Goal: Answer question/provide support: Answer question/provide support

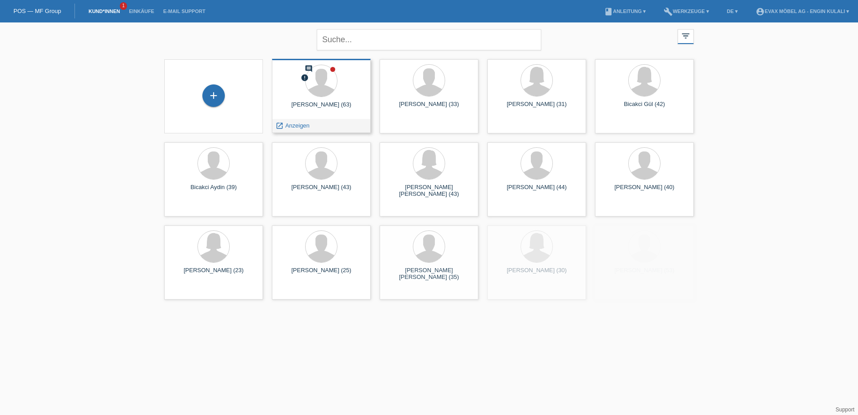
click at [319, 105] on div "jakob Kliewer (63)" at bounding box center [321, 108] width 84 height 14
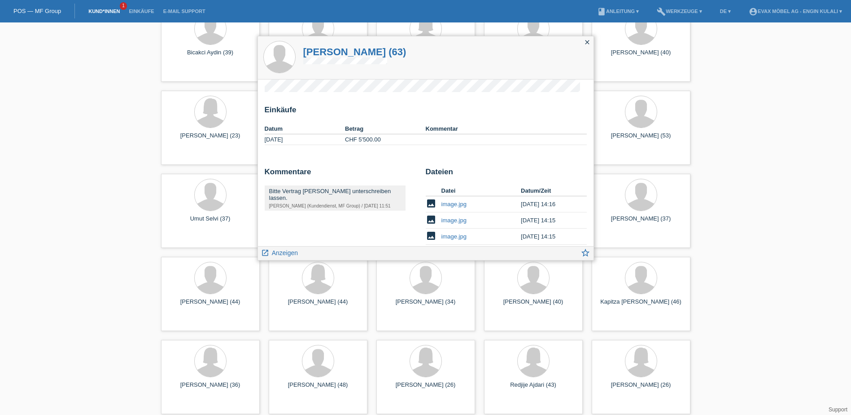
scroll to position [70, 0]
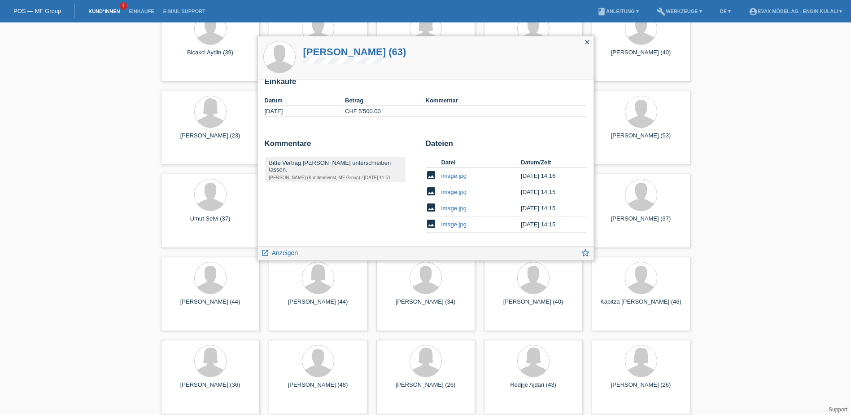
click at [451, 175] on link "image.jpg" at bounding box center [454, 175] width 25 height 7
click at [450, 190] on link "image.jpg" at bounding box center [454, 191] width 25 height 7
click at [455, 210] on link "image.jpg" at bounding box center [454, 208] width 25 height 7
click at [453, 225] on link "image.jpg" at bounding box center [454, 224] width 25 height 7
click at [446, 174] on link "image.jpg" at bounding box center [454, 175] width 25 height 7
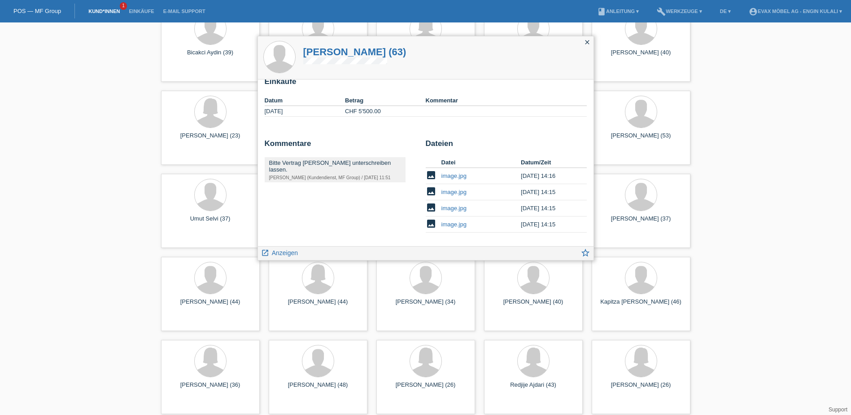
click at [456, 192] on link "image.jpg" at bounding box center [454, 191] width 25 height 7
click at [450, 208] on link "image.jpg" at bounding box center [454, 208] width 25 height 7
click at [447, 176] on link "image.jpg" at bounding box center [454, 175] width 25 height 7
click at [291, 248] on link "launch Anzeigen" at bounding box center [279, 251] width 37 height 11
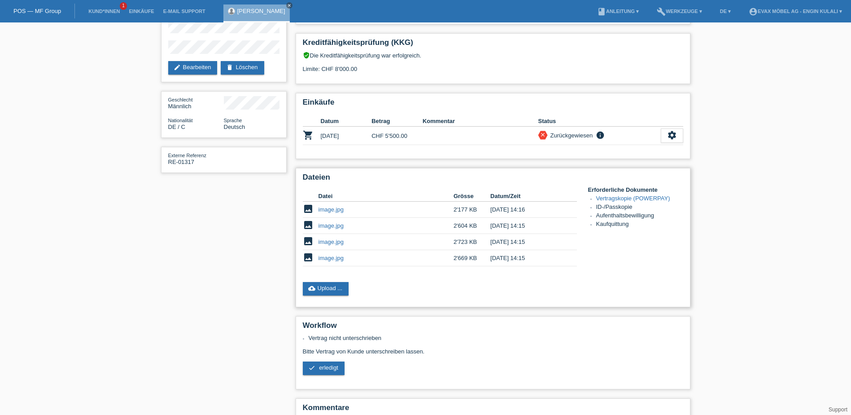
scroll to position [139, 0]
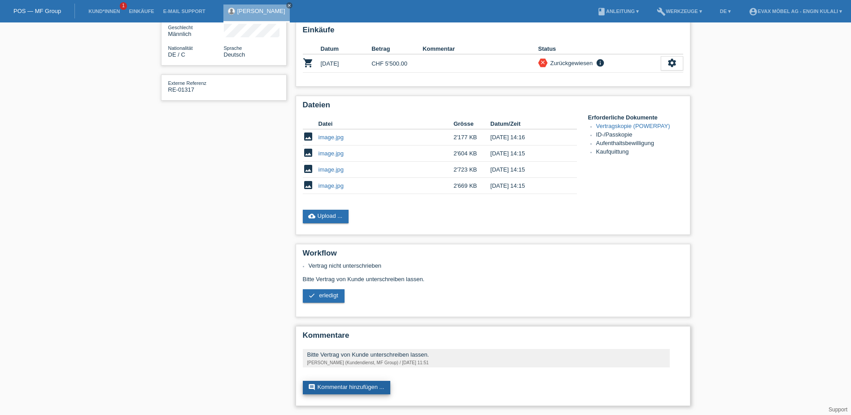
click at [338, 386] on link "comment Kommentar hinzufügen ..." at bounding box center [347, 386] width 88 height 13
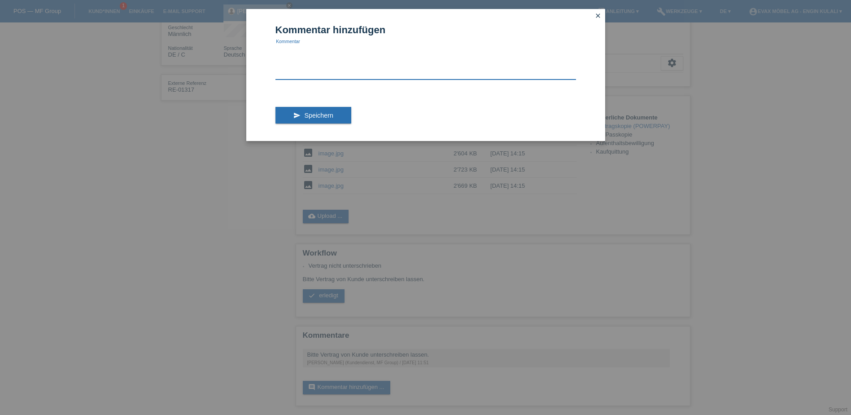
click at [313, 72] on textarea at bounding box center [425, 62] width 301 height 35
click at [418, 50] on textarea "Unterschrift war auf der Hinterseite" at bounding box center [425, 62] width 301 height 35
click at [307, 54] on textarea "Unterschrift war auf der Hinterseit" at bounding box center [425, 62] width 301 height 35
click at [337, 49] on textarea "Unterschrift war auf der Hinterseit" at bounding box center [425, 62] width 301 height 35
drag, startPoint x: 372, startPoint y: 54, endPoint x: 345, endPoint y: 51, distance: 26.7
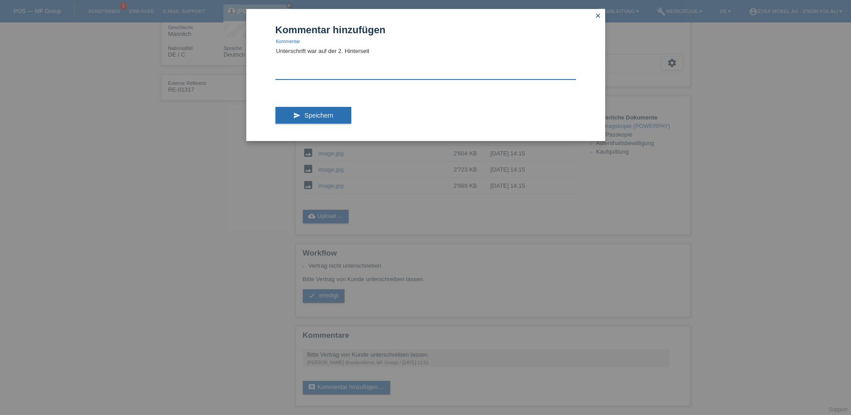
click at [345, 51] on textarea "Unterschrift war auf der 2. Hinterseit" at bounding box center [425, 62] width 301 height 35
type textarea "Unterschrift war auf der 2. Seite"
click at [308, 114] on span "Speichern" at bounding box center [318, 115] width 29 height 7
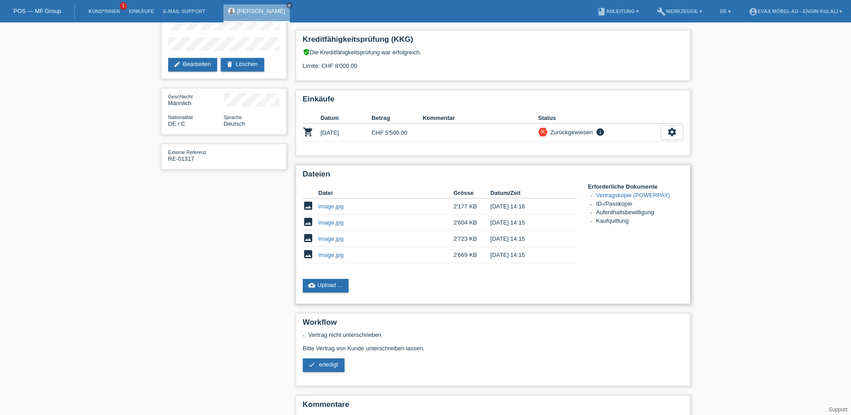
scroll to position [90, 0]
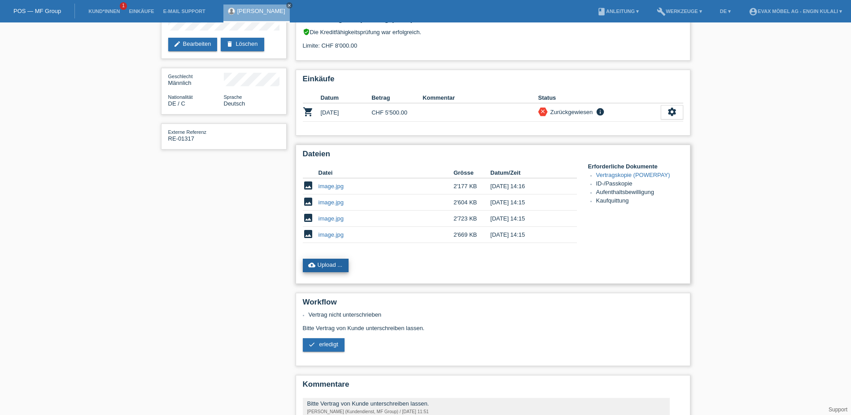
click at [332, 266] on link "cloud_upload Upload ..." at bounding box center [326, 264] width 46 height 13
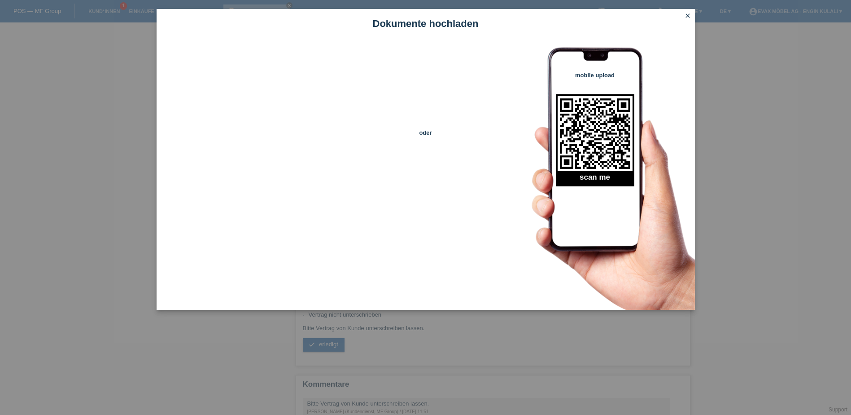
click at [686, 13] on icon "close" at bounding box center [687, 15] width 7 height 7
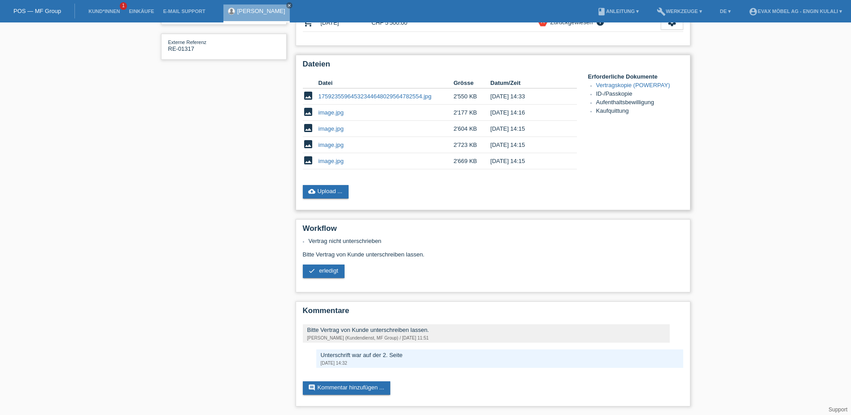
scroll to position [180, 0]
click at [324, 267] on span "erledigt" at bounding box center [328, 270] width 19 height 7
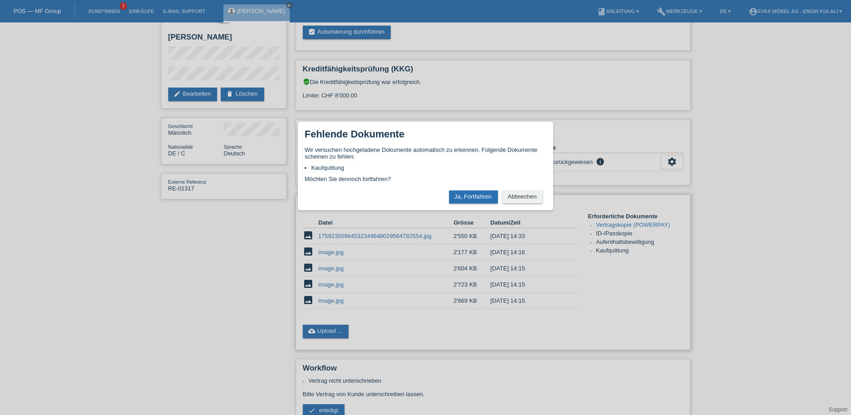
scroll to position [90, 0]
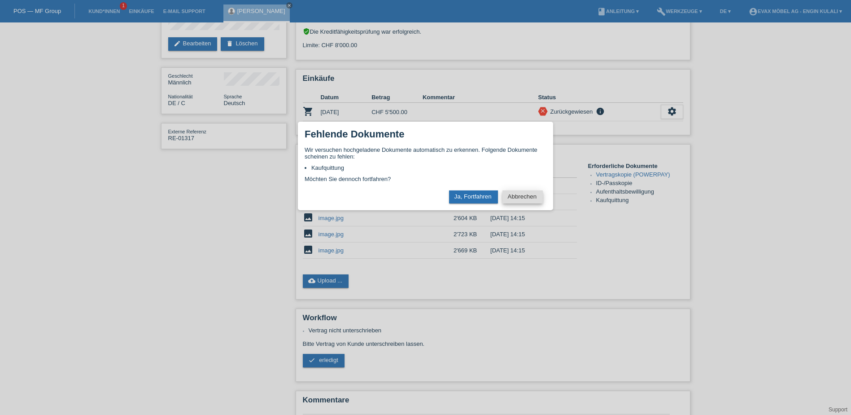
click at [529, 193] on button "Abbrechen" at bounding box center [523, 196] width 40 height 13
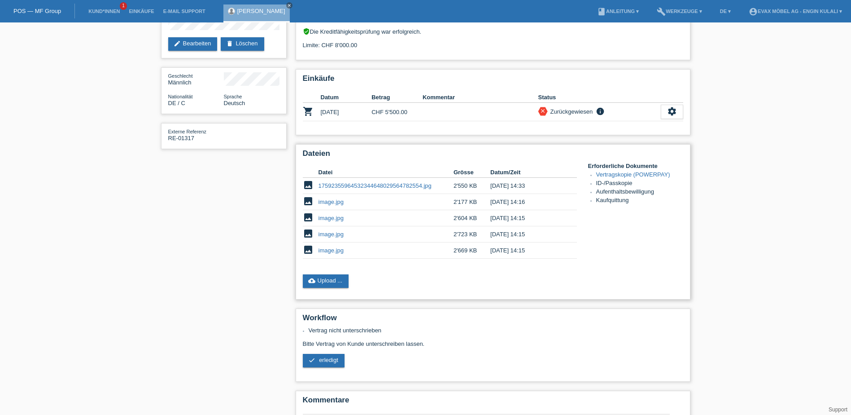
click at [331, 204] on link "image.jpg" at bounding box center [331, 201] width 25 height 7
click at [332, 217] on link "image.jpg" at bounding box center [331, 217] width 25 height 7
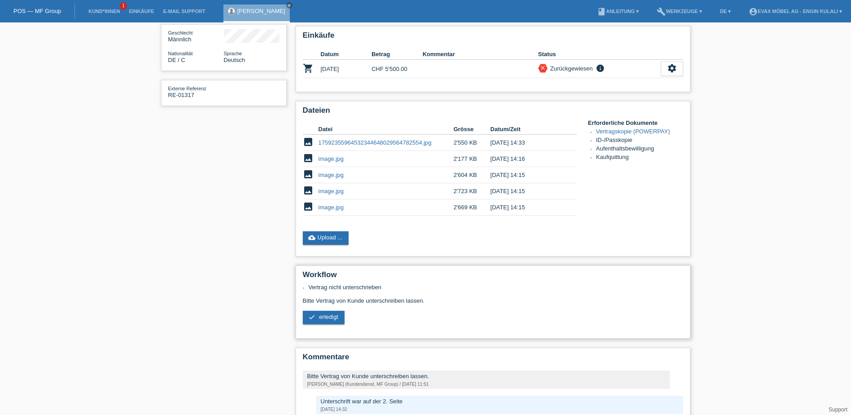
scroll to position [180, 0]
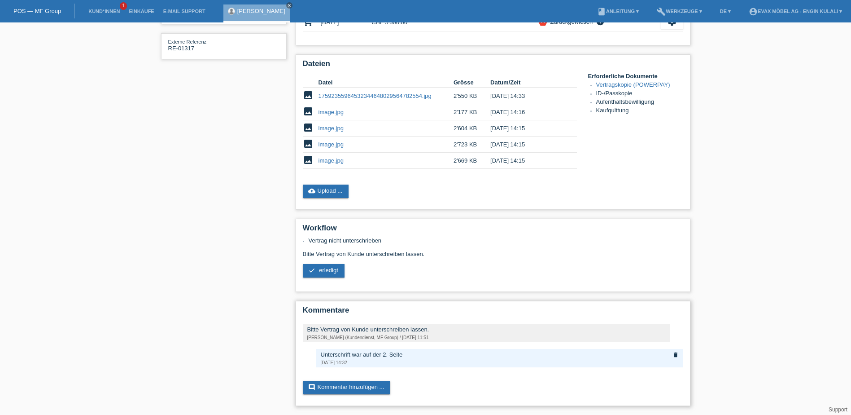
click at [675, 353] on icon "delete" at bounding box center [676, 354] width 6 height 6
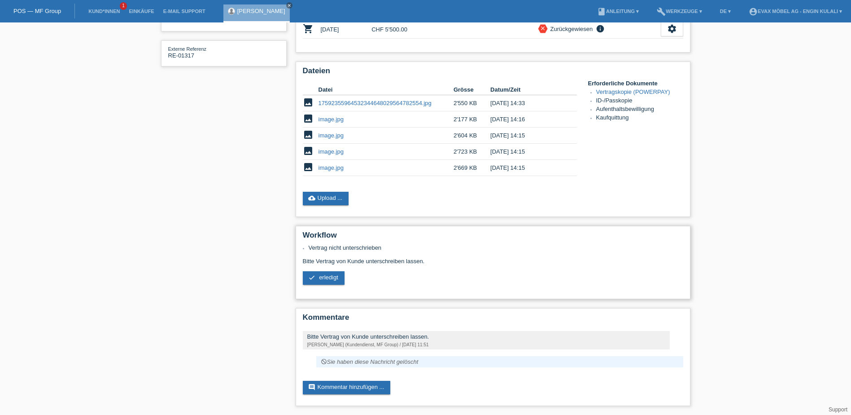
scroll to position [38, 0]
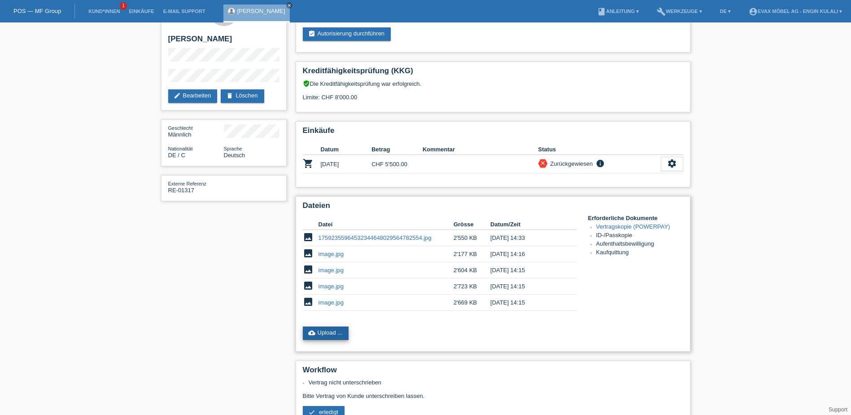
click at [333, 330] on link "cloud_upload Upload ..." at bounding box center [326, 332] width 46 height 13
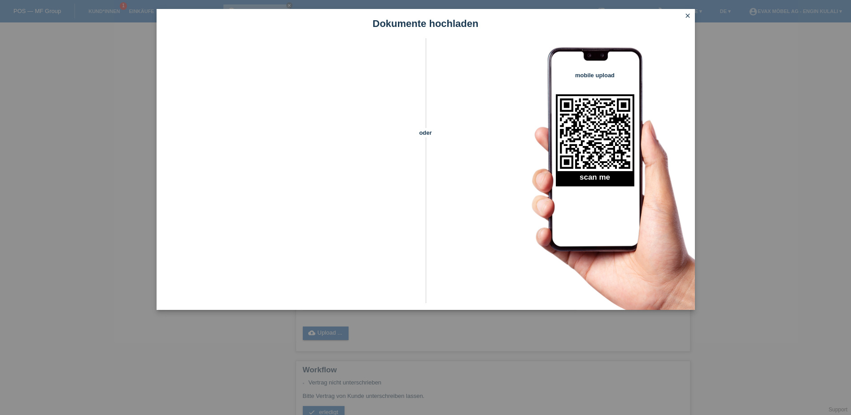
click at [686, 13] on icon "close" at bounding box center [687, 15] width 7 height 7
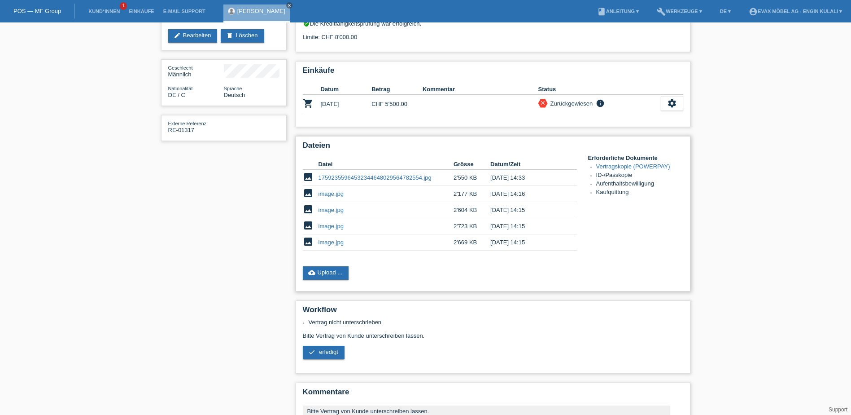
scroll to position [173, 0]
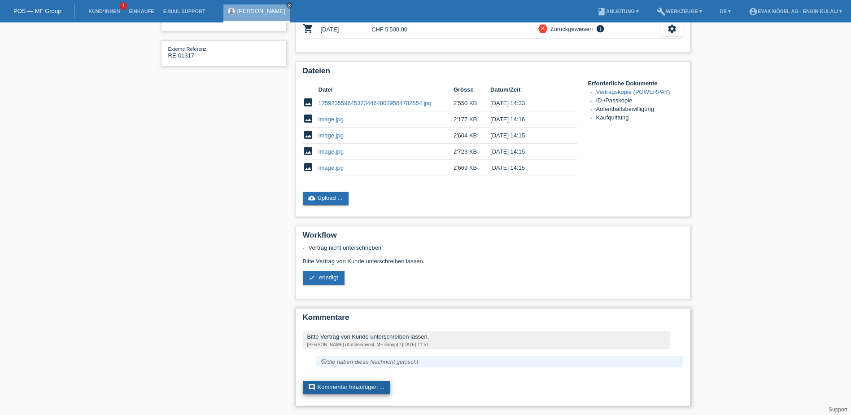
click at [360, 386] on link "comment Kommentar hinzufügen ..." at bounding box center [347, 386] width 88 height 13
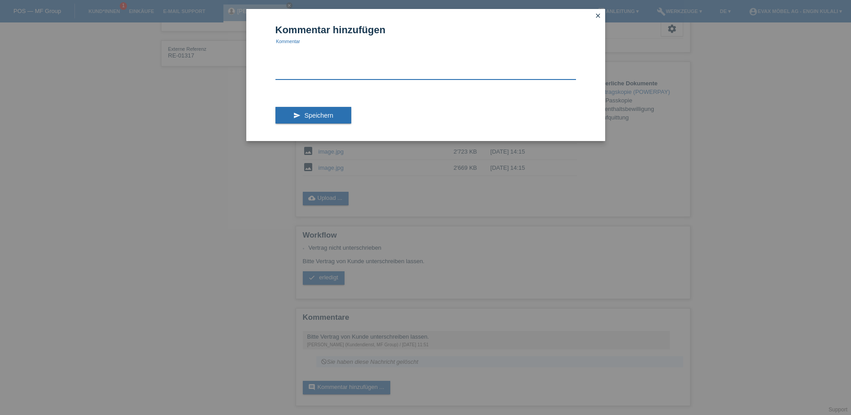
click at [317, 63] on textarea at bounding box center [425, 62] width 301 height 35
click at [427, 51] on textarea "Das ist uns vergessen gegangen, wir erledigen das gleich. und laden es Hoch." at bounding box center [425, 62] width 301 height 35
click at [465, 52] on textarea "Das ist uns vergessen gegangen, wir erledigen das gleich und laden es Hoch." at bounding box center [425, 62] width 301 height 35
type textarea "Das ist uns vergessen gegangen, wir erledigen das gleich und laden es hoch."
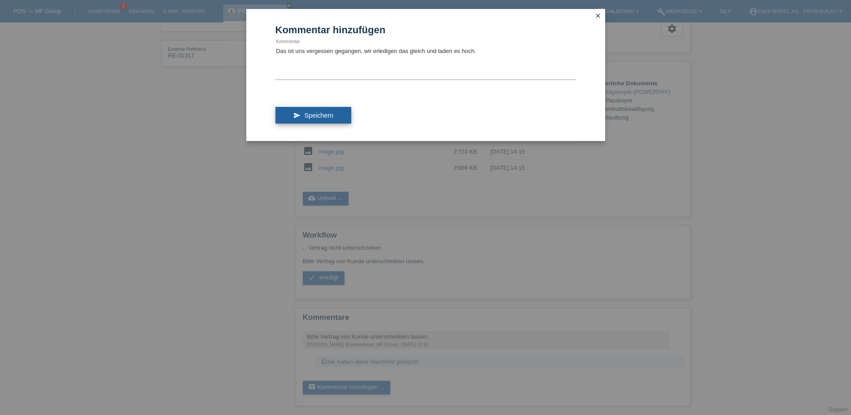
click at [337, 114] on button "send Speichern" at bounding box center [313, 115] width 76 height 17
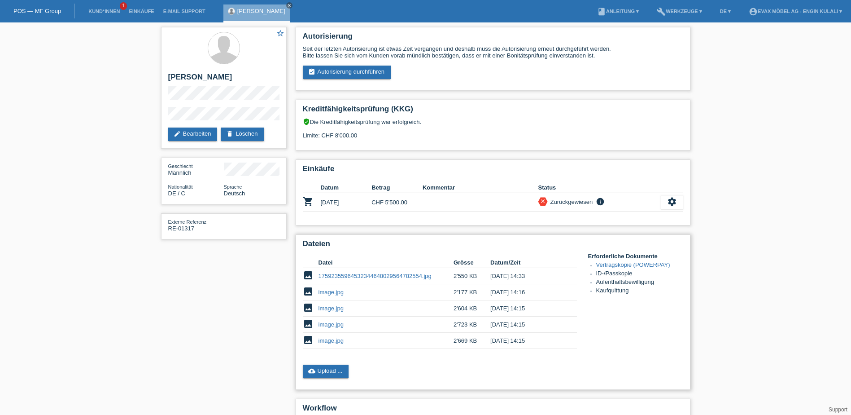
click at [329, 291] on link "image.jpg" at bounding box center [331, 292] width 25 height 7
click at [328, 308] on link "image.jpg" at bounding box center [331, 308] width 25 height 7
click at [331, 284] on td "image.jpg" at bounding box center [386, 292] width 135 height 16
click at [328, 291] on link "image.jpg" at bounding box center [331, 292] width 25 height 7
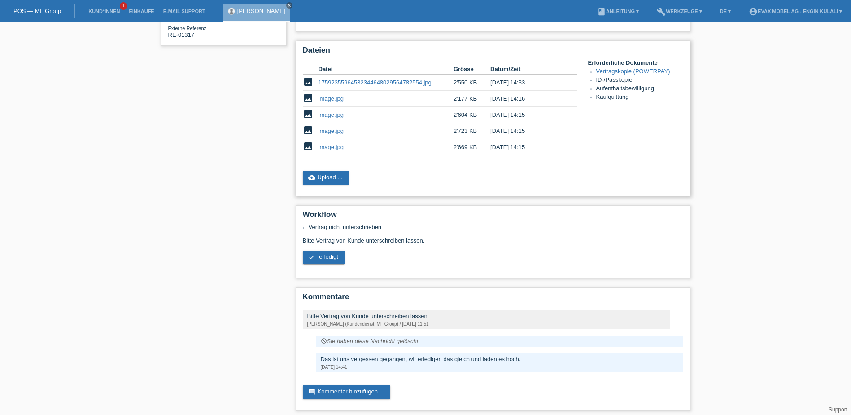
scroll to position [198, 0]
